Goal: Task Accomplishment & Management: Use online tool/utility

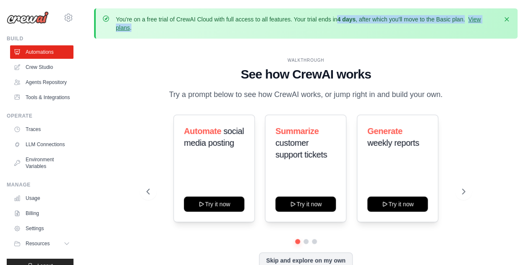
drag, startPoint x: 339, startPoint y: 18, endPoint x: 391, endPoint y: 30, distance: 53.3
click at [391, 30] on p "You're on a free trial of CrewAI Cloud with full access to all features. Your t…" at bounding box center [306, 23] width 381 height 17
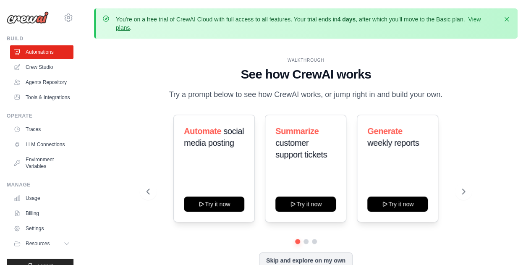
click at [119, 86] on div "WALKTHROUGH See how CrewAI works Try a prompt below to see how CrewAI works, or…" at bounding box center [305, 169] width 423 height 248
click at [34, 151] on link "LLM Connections" at bounding box center [42, 144] width 63 height 13
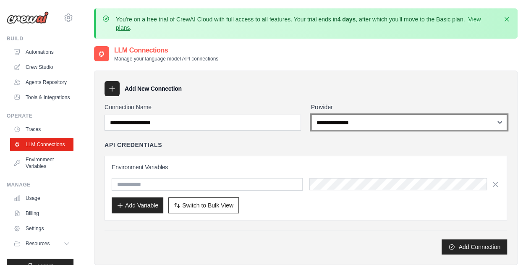
click at [357, 126] on select "**********" at bounding box center [409, 123] width 196 height 16
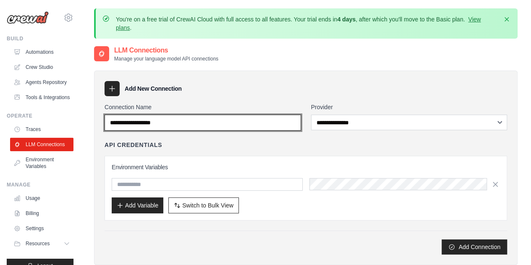
click at [267, 121] on input "Connection Name" at bounding box center [202, 123] width 196 height 16
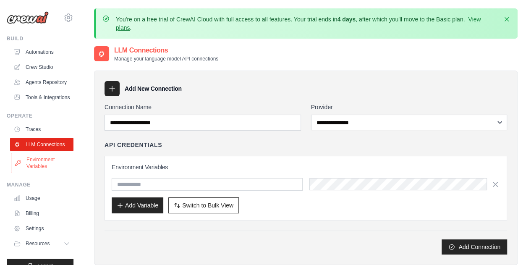
click at [31, 173] on link "Environment Variables" at bounding box center [42, 163] width 63 height 20
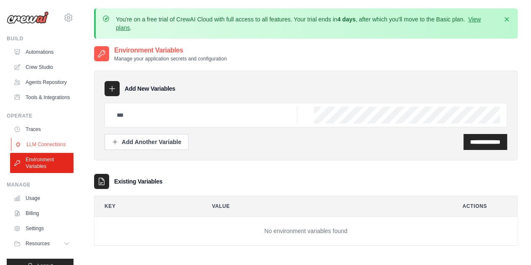
click at [32, 151] on link "LLM Connections" at bounding box center [42, 144] width 63 height 13
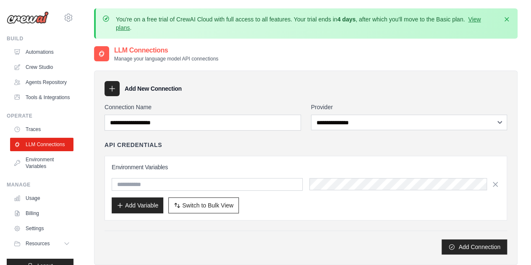
click at [34, 136] on link "Traces" at bounding box center [41, 128] width 63 height 13
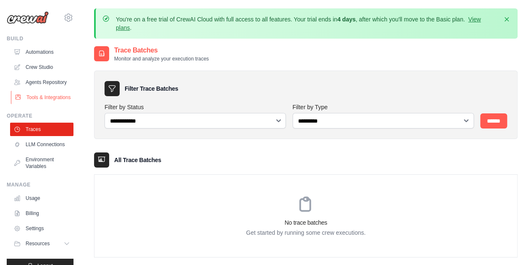
click at [39, 104] on link "Tools & Integrations" at bounding box center [42, 97] width 63 height 13
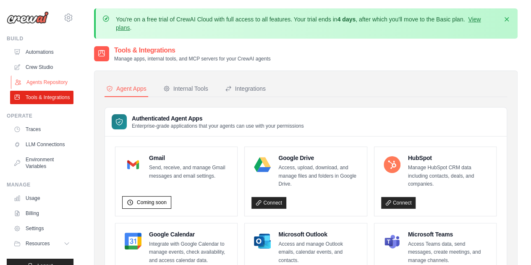
click at [41, 89] on link "Agents Repository" at bounding box center [42, 82] width 63 height 13
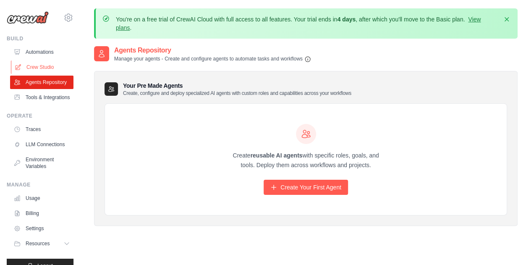
click at [44, 68] on link "Crew Studio" at bounding box center [42, 66] width 63 height 13
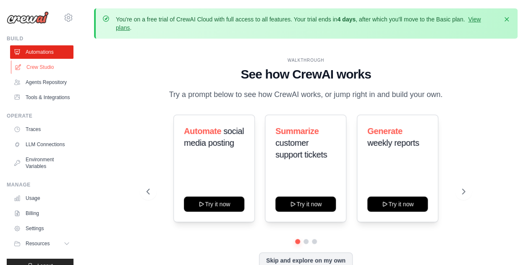
click at [48, 70] on link "Crew Studio" at bounding box center [42, 66] width 63 height 13
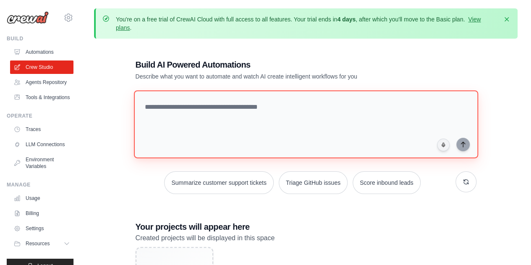
click at [280, 105] on textarea at bounding box center [305, 124] width 344 height 68
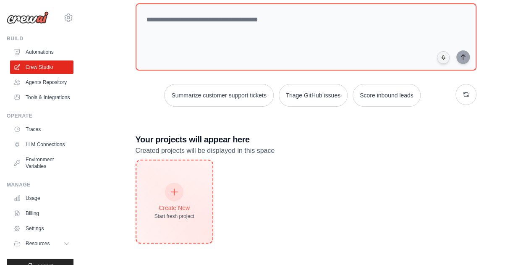
click at [188, 183] on div "Create New Start fresh project" at bounding box center [174, 201] width 40 height 36
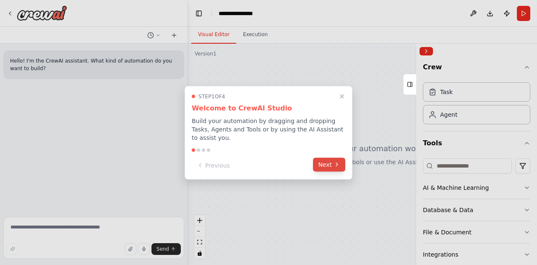
click at [333, 162] on button "Next" at bounding box center [329, 164] width 32 height 14
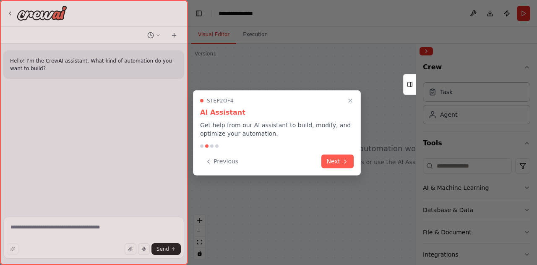
click at [333, 162] on button "Next" at bounding box center [337, 161] width 32 height 14
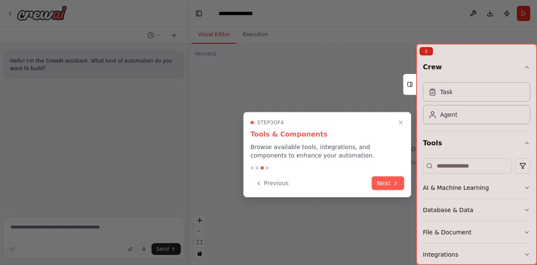
click at [371, 181] on div "Previous Next" at bounding box center [327, 183] width 154 height 14
click at [381, 182] on button "Next" at bounding box center [388, 182] width 32 height 14
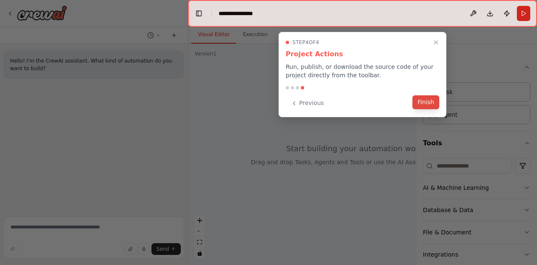
click at [425, 101] on button "Finish" at bounding box center [425, 102] width 27 height 14
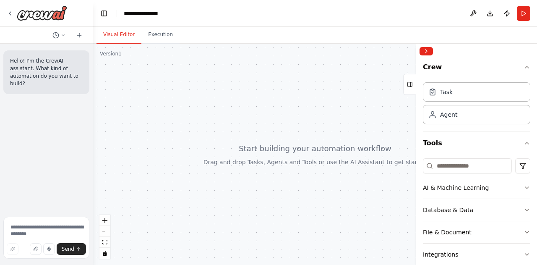
drag, startPoint x: 187, startPoint y: 87, endPoint x: 93, endPoint y: 88, distance: 94.0
click at [93, 88] on div "**********" at bounding box center [268, 132] width 537 height 265
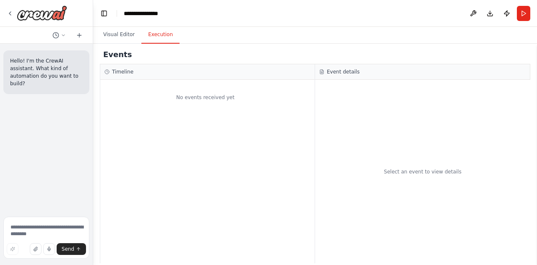
click at [156, 39] on button "Execution" at bounding box center [160, 35] width 38 height 18
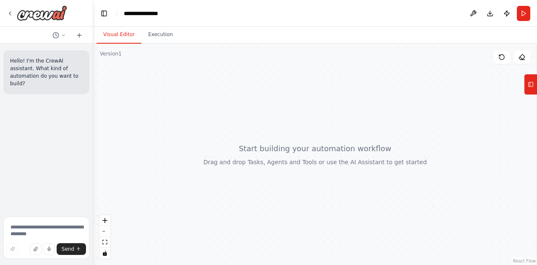
click at [122, 38] on button "Visual Editor" at bounding box center [118, 35] width 45 height 18
click at [144, 38] on button "Execution" at bounding box center [160, 35] width 38 height 18
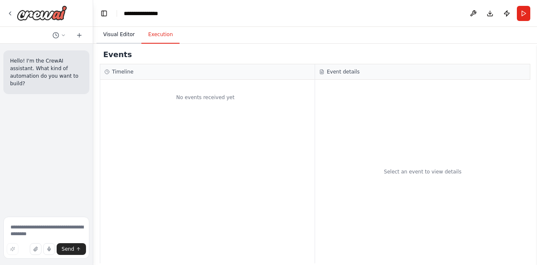
click at [110, 36] on button "Visual Editor" at bounding box center [118, 35] width 45 height 18
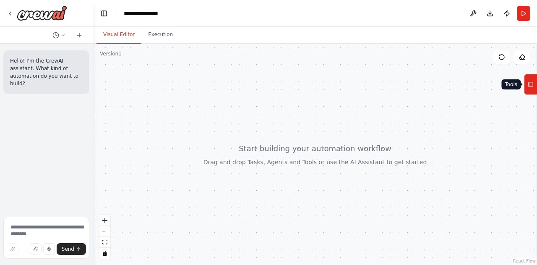
click at [531, 85] on icon at bounding box center [531, 84] width 6 height 13
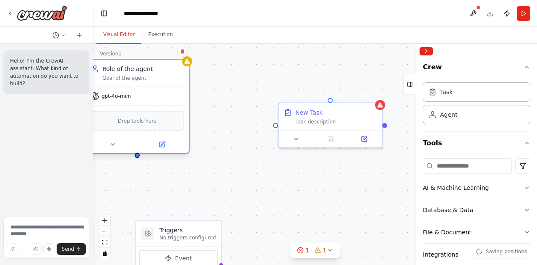
drag, startPoint x: 259, startPoint y: 148, endPoint x: 147, endPoint y: 101, distance: 121.5
click at [147, 101] on div "gpt-4o-mini" at bounding box center [137, 96] width 103 height 18
drag, startPoint x: 139, startPoint y: 156, endPoint x: 280, endPoint y: 131, distance: 143.2
click at [280, 131] on div "Triggers No triggers configured Event Schedule Manage New Task Task description…" at bounding box center [315, 154] width 444 height 221
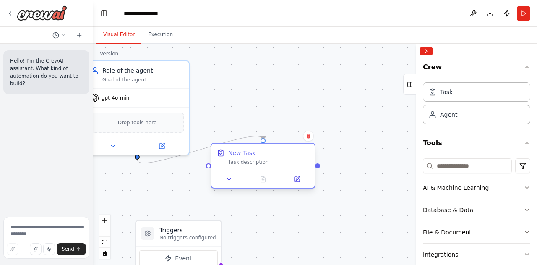
drag, startPoint x: 340, startPoint y: 116, endPoint x: 274, endPoint y: 163, distance: 80.9
click at [274, 163] on div "Task description" at bounding box center [268, 162] width 81 height 7
drag, startPoint x: 136, startPoint y: 155, endPoint x: 333, endPoint y: 110, distance: 201.8
click at [333, 110] on div "Triggers No triggers configured Event Schedule Manage New Task Task description…" at bounding box center [315, 154] width 444 height 221
click at [310, 136] on icon at bounding box center [308, 135] width 5 height 5
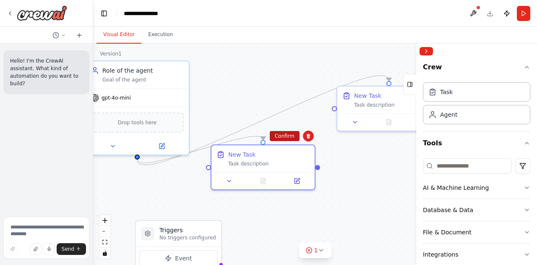
click at [284, 138] on button "Confirm" at bounding box center [285, 136] width 30 height 10
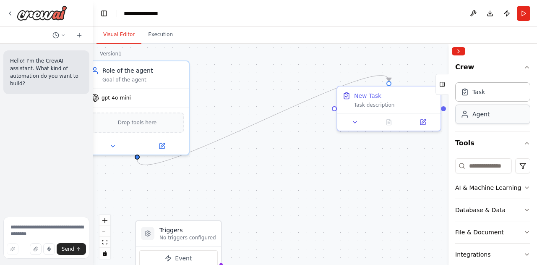
drag, startPoint x: 417, startPoint y: 111, endPoint x: 482, endPoint y: 109, distance: 65.4
click at [482, 109] on div "Crew Task Agent Tools AI & Machine Learning Database & Data File & Document Int…" at bounding box center [492, 154] width 89 height 221
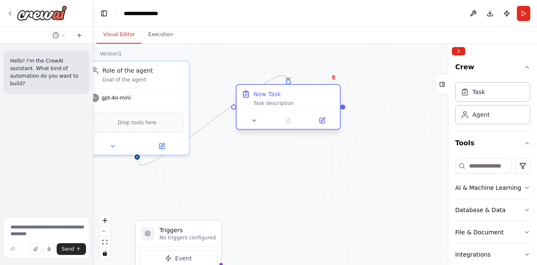
drag, startPoint x: 388, startPoint y: 99, endPoint x: 287, endPoint y: 102, distance: 101.6
click at [287, 102] on div "New Task Task description" at bounding box center [293, 98] width 81 height 17
click at [335, 83] on div "Confirm" at bounding box center [333, 77] width 14 height 14
click at [335, 80] on button at bounding box center [333, 77] width 11 height 11
click at [322, 80] on button "Confirm" at bounding box center [310, 77] width 30 height 10
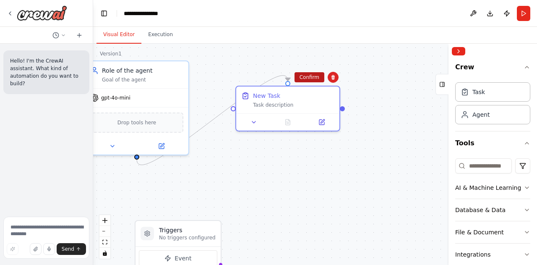
click at [315, 81] on button "Confirm" at bounding box center [309, 77] width 30 height 10
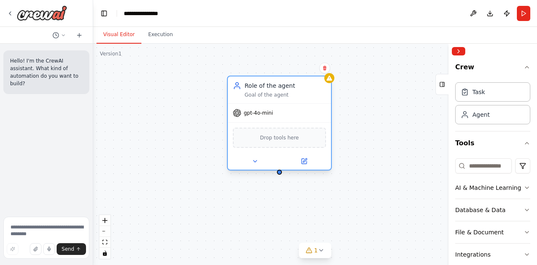
drag, startPoint x: 160, startPoint y: 80, endPoint x: 302, endPoint y: 98, distance: 143.3
click at [302, 99] on div "Role of the agent Goal of the agent" at bounding box center [279, 89] width 103 height 27
click at [327, 71] on button at bounding box center [324, 67] width 11 height 11
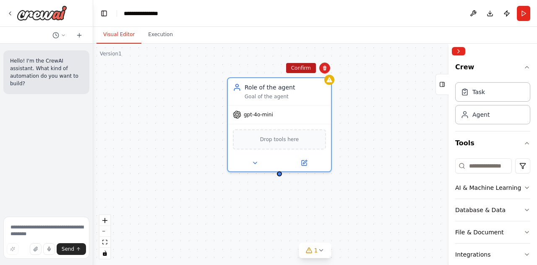
click at [299, 73] on button "Confirm" at bounding box center [301, 68] width 30 height 10
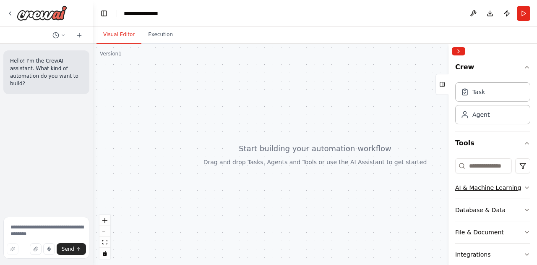
click at [470, 187] on div "AI & Machine Learning" at bounding box center [488, 187] width 66 height 8
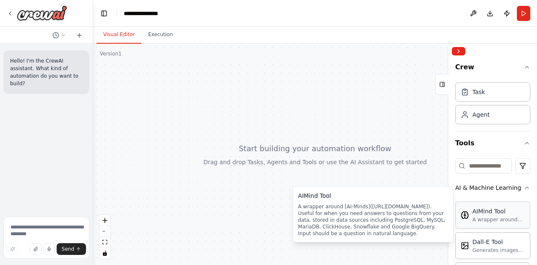
click at [478, 214] on div "AIMind Tool" at bounding box center [498, 211] width 52 height 8
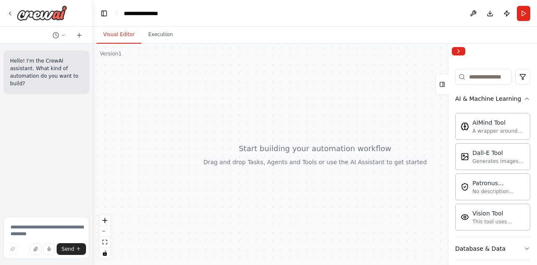
scroll to position [126, 0]
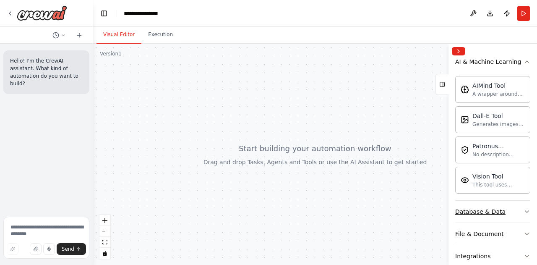
click at [482, 208] on div "Database & Data" at bounding box center [480, 211] width 50 height 8
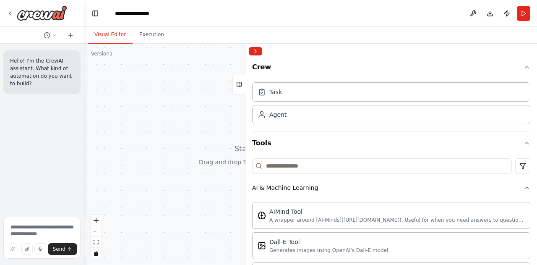
drag, startPoint x: 449, startPoint y: 159, endPoint x: 199, endPoint y: 143, distance: 250.5
click at [199, 143] on div "**********" at bounding box center [268, 132] width 537 height 265
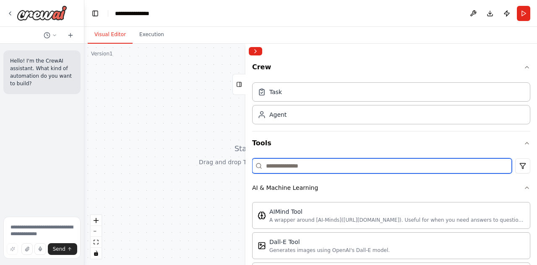
click at [302, 170] on input at bounding box center [382, 165] width 260 height 15
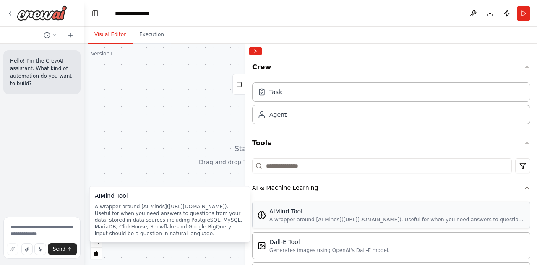
click at [408, 216] on div "A wrapper around [AI-Minds](https://mindsdb.com/minds). Useful for when you nee…" at bounding box center [396, 219] width 255 height 7
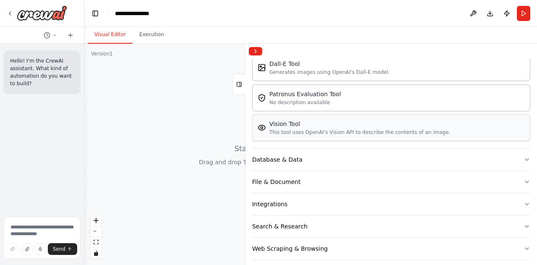
scroll to position [206, 0]
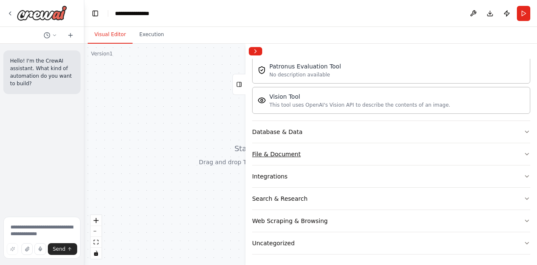
click at [295, 155] on div "File & Document" at bounding box center [276, 154] width 49 height 8
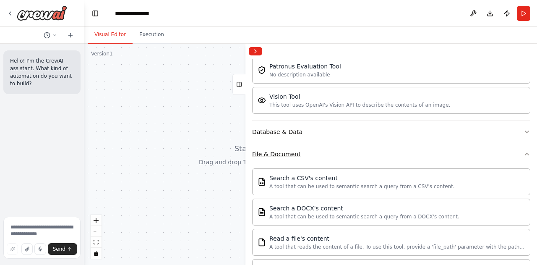
click at [295, 155] on div "File & Document" at bounding box center [276, 154] width 49 height 8
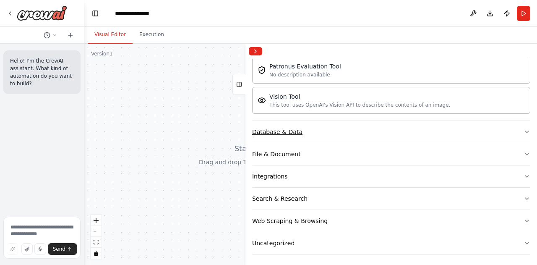
click at [289, 133] on div "Database & Data" at bounding box center [277, 132] width 50 height 8
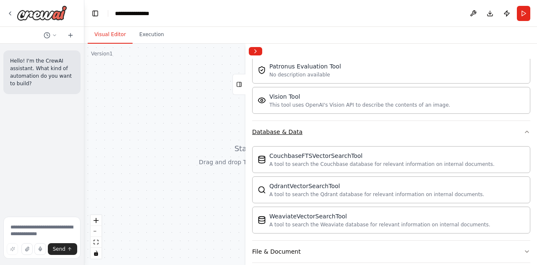
click at [289, 133] on div "Database & Data" at bounding box center [277, 132] width 50 height 8
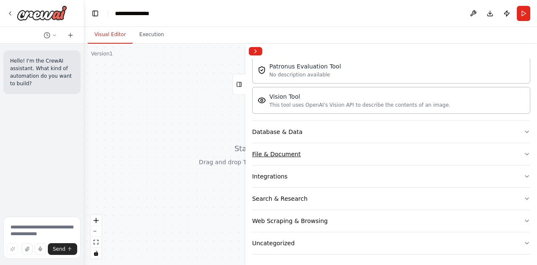
scroll to position [0, 0]
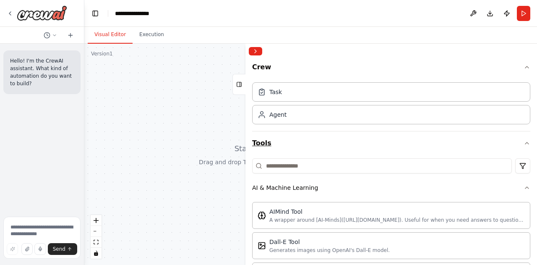
click at [523, 142] on icon "button" at bounding box center [526, 143] width 7 height 7
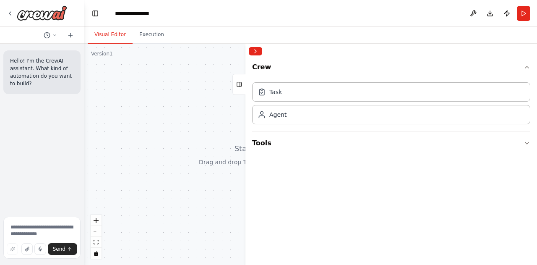
click at [522, 142] on button "Tools" at bounding box center [391, 142] width 278 height 23
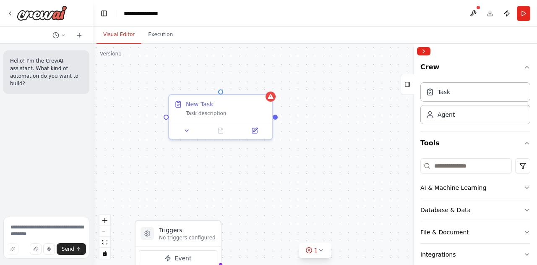
drag, startPoint x: 246, startPoint y: 104, endPoint x: 414, endPoint y: 103, distance: 167.4
click at [414, 103] on div at bounding box center [415, 154] width 3 height 221
click at [210, 108] on div "Task description" at bounding box center [226, 111] width 81 height 7
click at [187, 128] on icon at bounding box center [186, 129] width 3 height 2
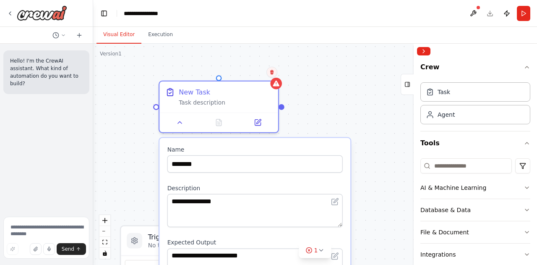
click at [271, 72] on icon at bounding box center [271, 72] width 3 height 5
click at [242, 72] on button "Confirm" at bounding box center [248, 72] width 30 height 10
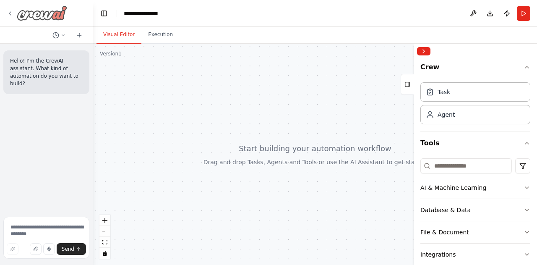
click at [13, 8] on div at bounding box center [37, 12] width 60 height 15
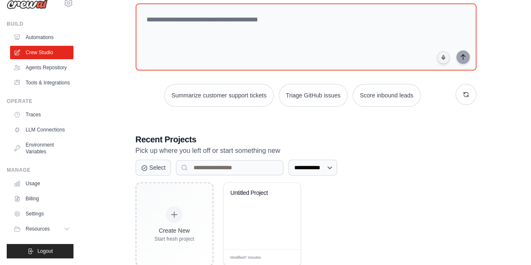
scroll to position [34, 0]
click at [38, 214] on link "Settings" at bounding box center [42, 213] width 63 height 13
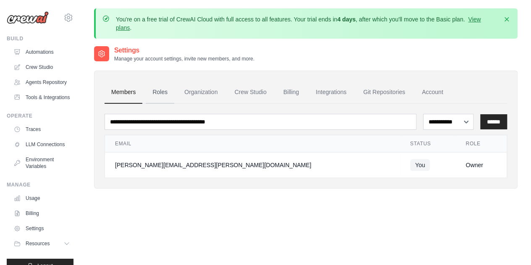
click at [159, 91] on link "Roles" at bounding box center [160, 92] width 29 height 23
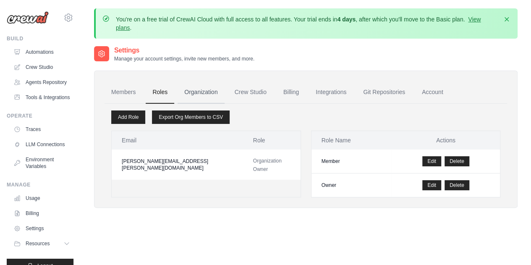
click at [200, 91] on link "Organization" at bounding box center [200, 92] width 47 height 23
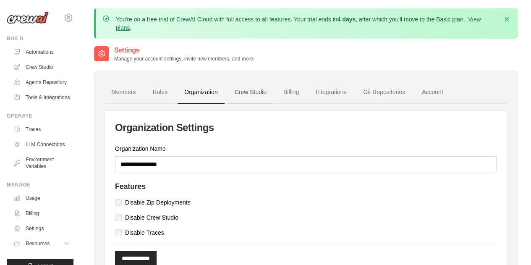
click at [247, 93] on link "Crew Studio" at bounding box center [250, 92] width 45 height 23
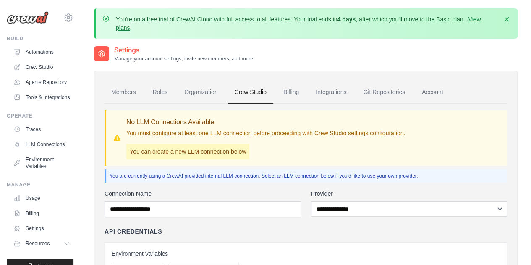
click at [285, 93] on link "Billing" at bounding box center [290, 92] width 29 height 23
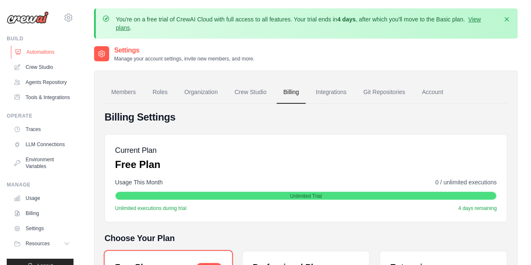
click at [41, 54] on link "Automations" at bounding box center [42, 51] width 63 height 13
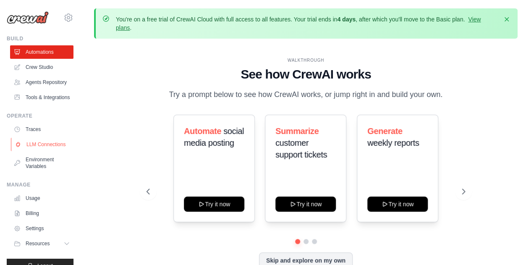
click at [31, 151] on link "LLM Connections" at bounding box center [42, 144] width 63 height 13
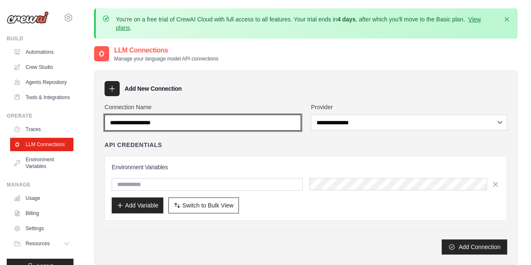
click at [150, 125] on input "Connection Name" at bounding box center [202, 123] width 196 height 16
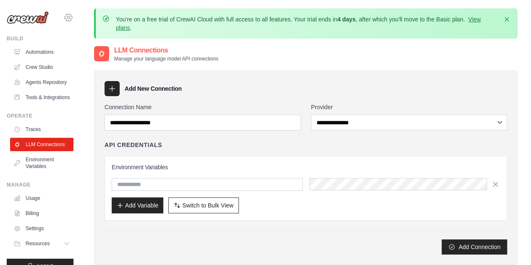
click at [65, 17] on icon at bounding box center [69, 17] width 8 height 7
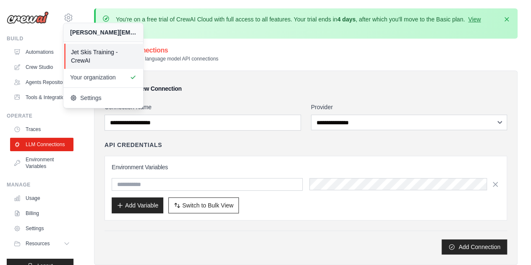
click at [95, 56] on span "Jet Skis Training - CrewAI" at bounding box center [104, 56] width 66 height 17
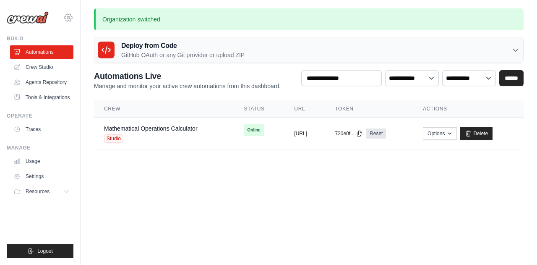
click at [69, 19] on icon at bounding box center [68, 17] width 3 height 3
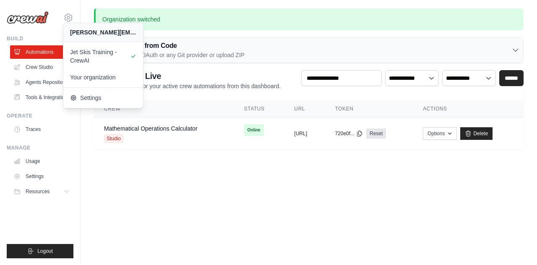
click at [154, 175] on body "vysakh.viswan@ab-inbev.com Jet Skis Training - CrewAI Your organization Resourc…" at bounding box center [268, 132] width 537 height 265
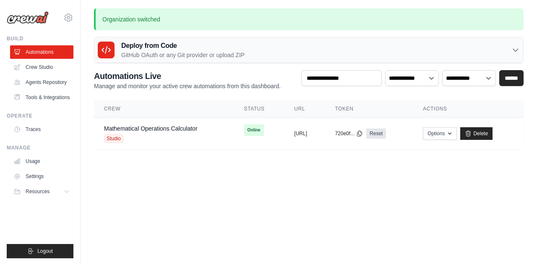
click at [73, 21] on div "vysakh.viswan@ab-inbev.com Jet Skis Training - CrewAI Your organization Settings" at bounding box center [40, 132] width 81 height 265
click at [70, 20] on icon at bounding box center [68, 18] width 10 height 10
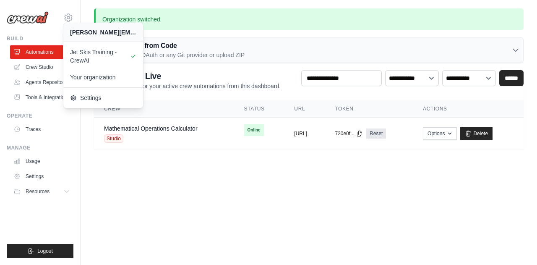
click at [142, 181] on body "vysakh.viswan@ab-inbev.com Jet Skis Training - CrewAI Your organization Resourc…" at bounding box center [268, 132] width 537 height 265
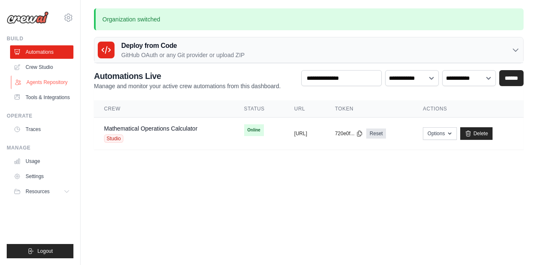
click at [42, 79] on link "Agents Repository" at bounding box center [42, 82] width 63 height 13
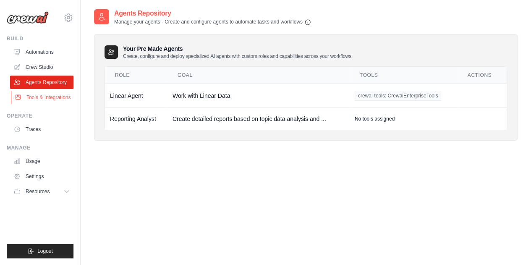
click at [42, 95] on link "Tools & Integrations" at bounding box center [42, 97] width 63 height 13
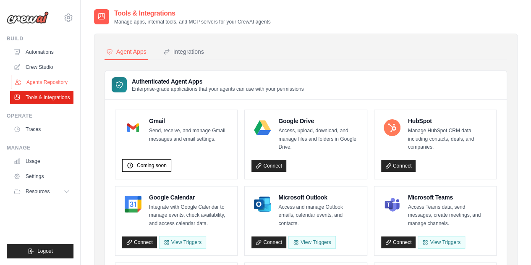
click at [50, 83] on link "Agents Repository" at bounding box center [42, 82] width 63 height 13
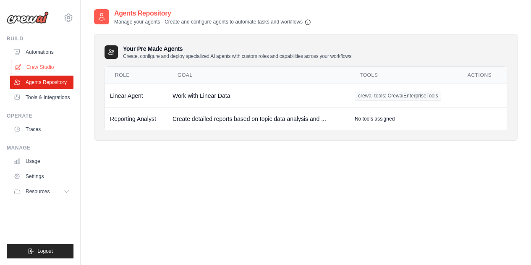
click at [21, 60] on link "Crew Studio" at bounding box center [42, 66] width 63 height 13
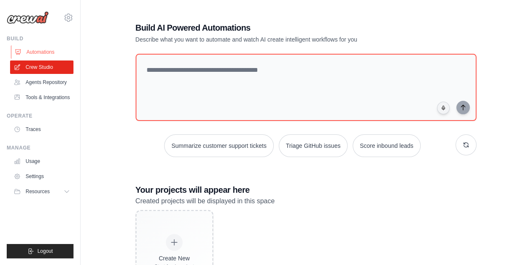
click at [44, 47] on link "Automations" at bounding box center [42, 51] width 63 height 13
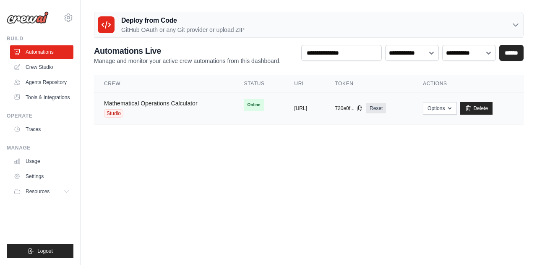
click at [162, 102] on link "Mathematical Operations Calculator" at bounding box center [151, 103] width 94 height 7
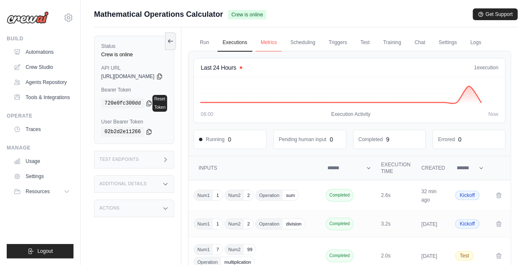
click at [282, 41] on link "Metrics" at bounding box center [268, 43] width 26 height 18
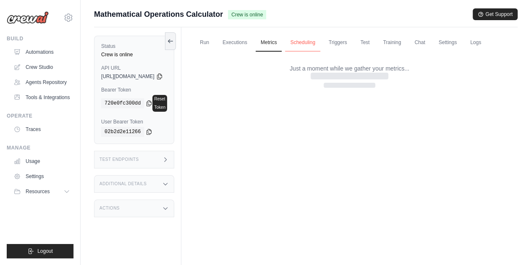
click at [320, 42] on link "Scheduling" at bounding box center [302, 43] width 35 height 18
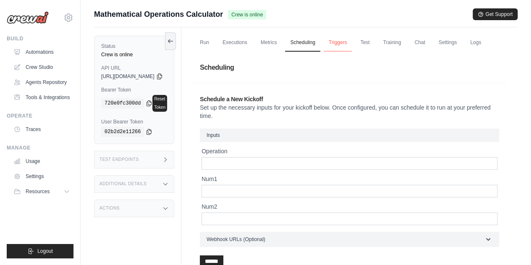
click at [352, 42] on link "Triggers" at bounding box center [337, 43] width 29 height 18
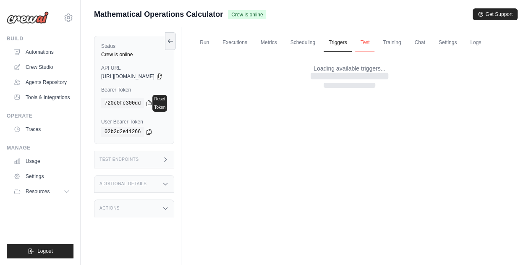
click at [374, 42] on link "Test" at bounding box center [364, 43] width 19 height 18
